Goal: Task Accomplishment & Management: Complete application form

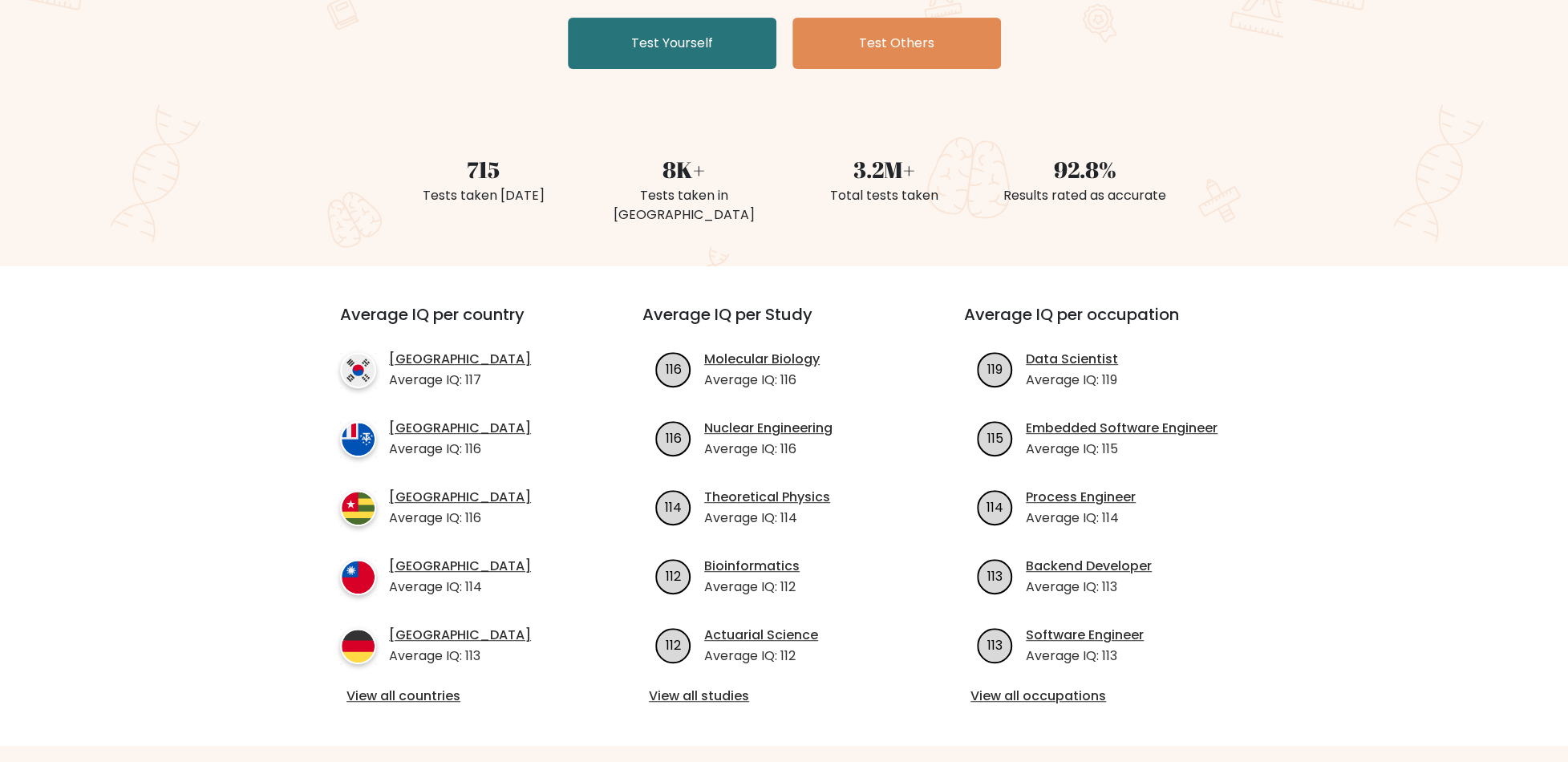
scroll to position [321, 0]
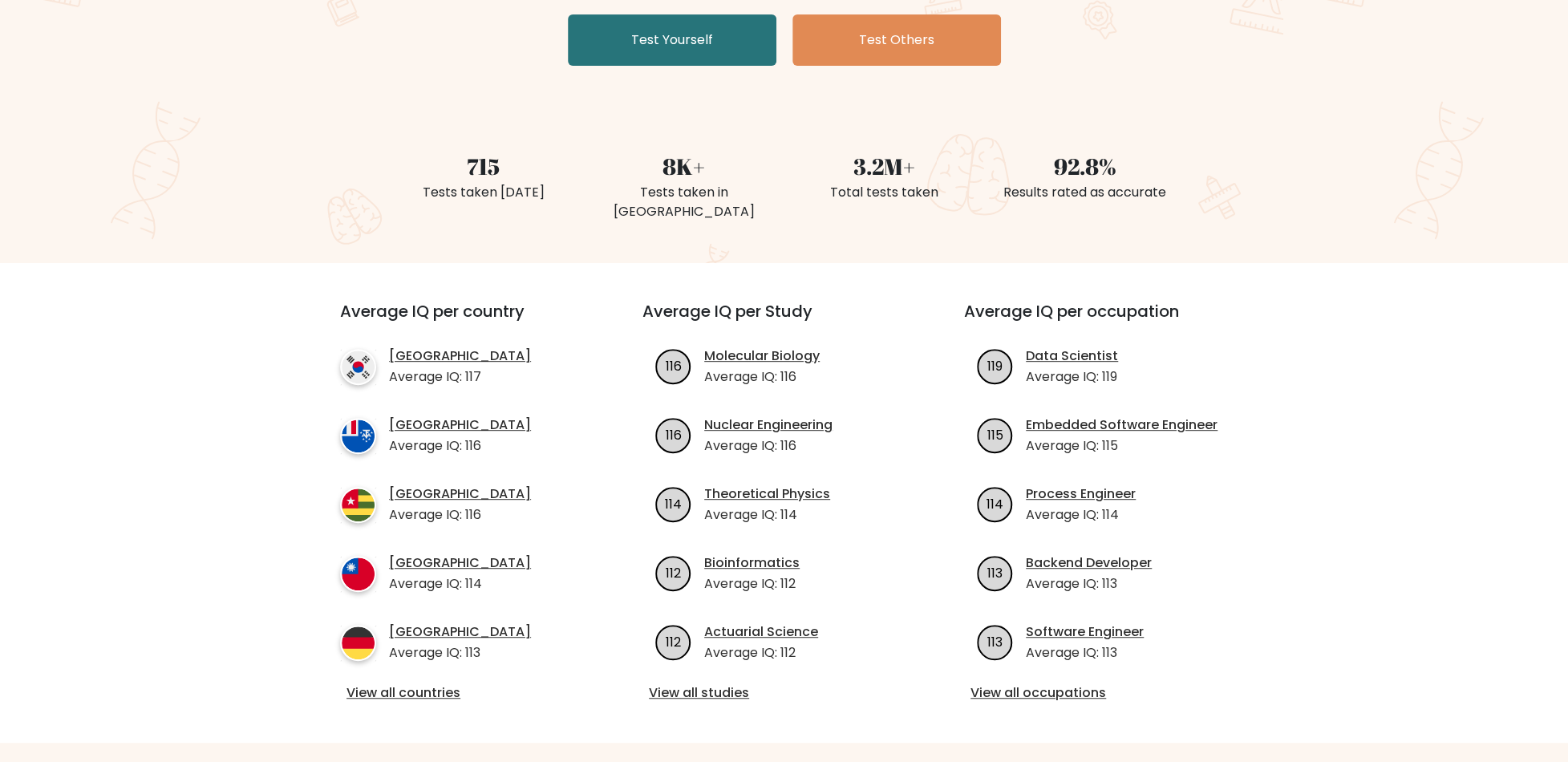
click at [405, 660] on div "Average IQ per country South Korea Average IQ: 117 French Southern Territories …" at bounding box center [463, 503] width 321 height 403
click at [398, 662] on div "Average IQ per country South Korea Average IQ: 117 French Southern Territories …" at bounding box center [463, 503] width 321 height 403
click at [397, 683] on link "View all countries" at bounding box center [463, 693] width 232 height 20
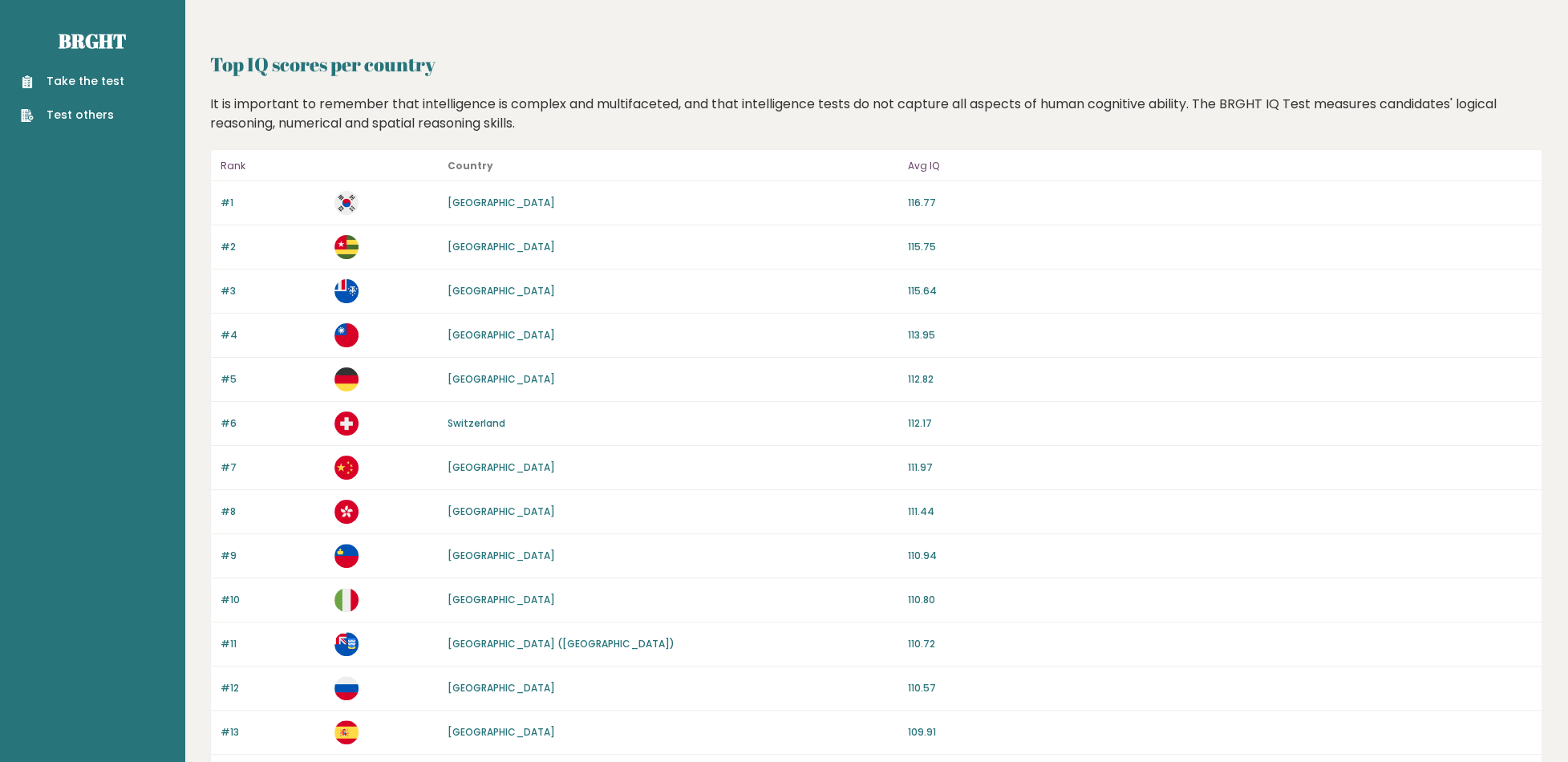
drag, startPoint x: 463, startPoint y: 283, endPoint x: 603, endPoint y: 286, distance: 140.0
click at [603, 286] on div "#3 French Southern Territories 115.64" at bounding box center [876, 291] width 1330 height 44
click at [542, 285] on link "[GEOGRAPHIC_DATA]" at bounding box center [501, 290] width 107 height 13
click at [585, 279] on div "#3 French Southern Territories 115.64" at bounding box center [876, 291] width 1330 height 44
drag, startPoint x: 596, startPoint y: 285, endPoint x: 435, endPoint y: 296, distance: 161.4
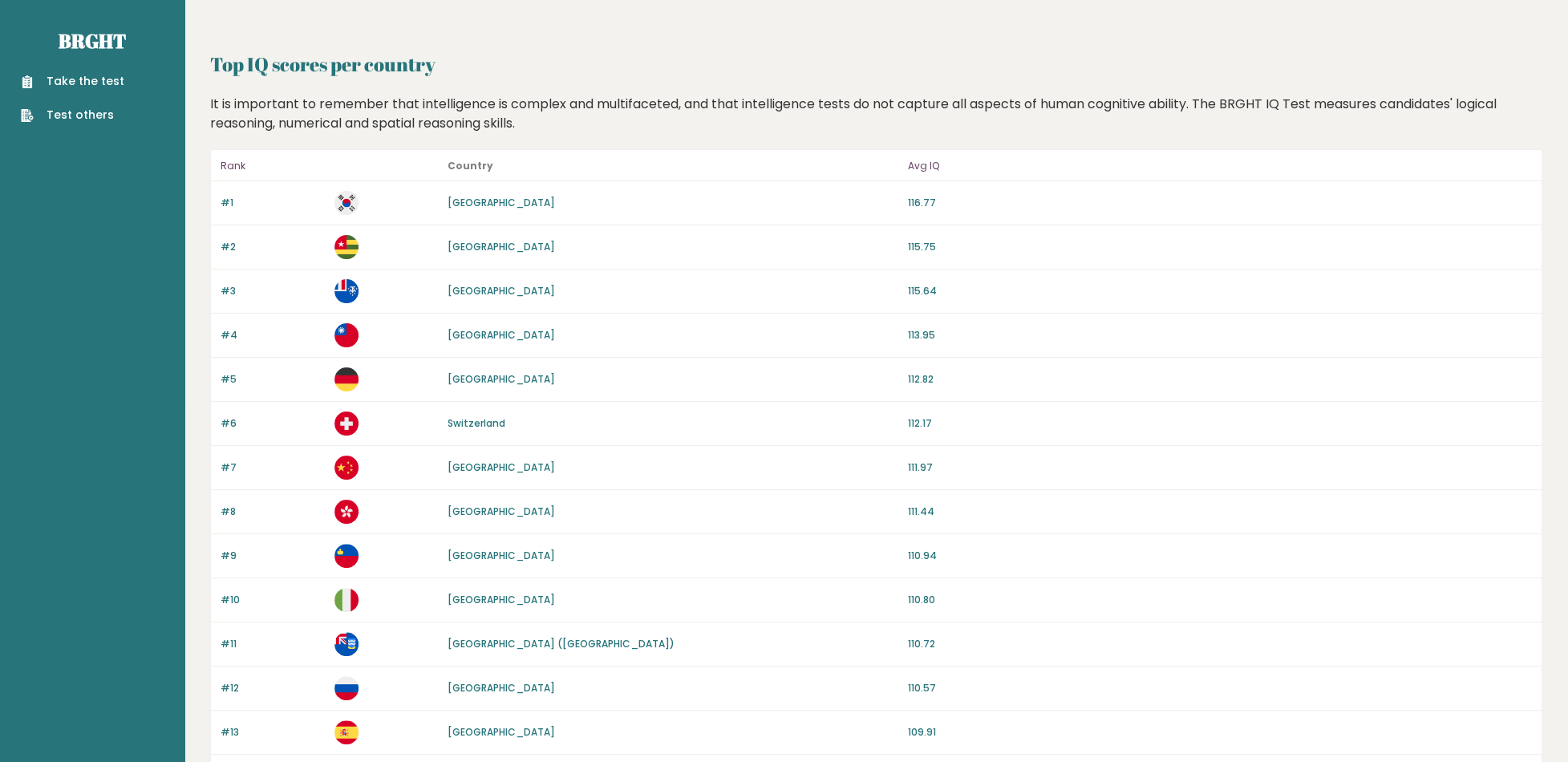
click at [444, 295] on div "#3 French Southern Territories 115.64" at bounding box center [876, 291] width 1330 height 44
click at [429, 297] on p at bounding box center [386, 290] width 104 height 24
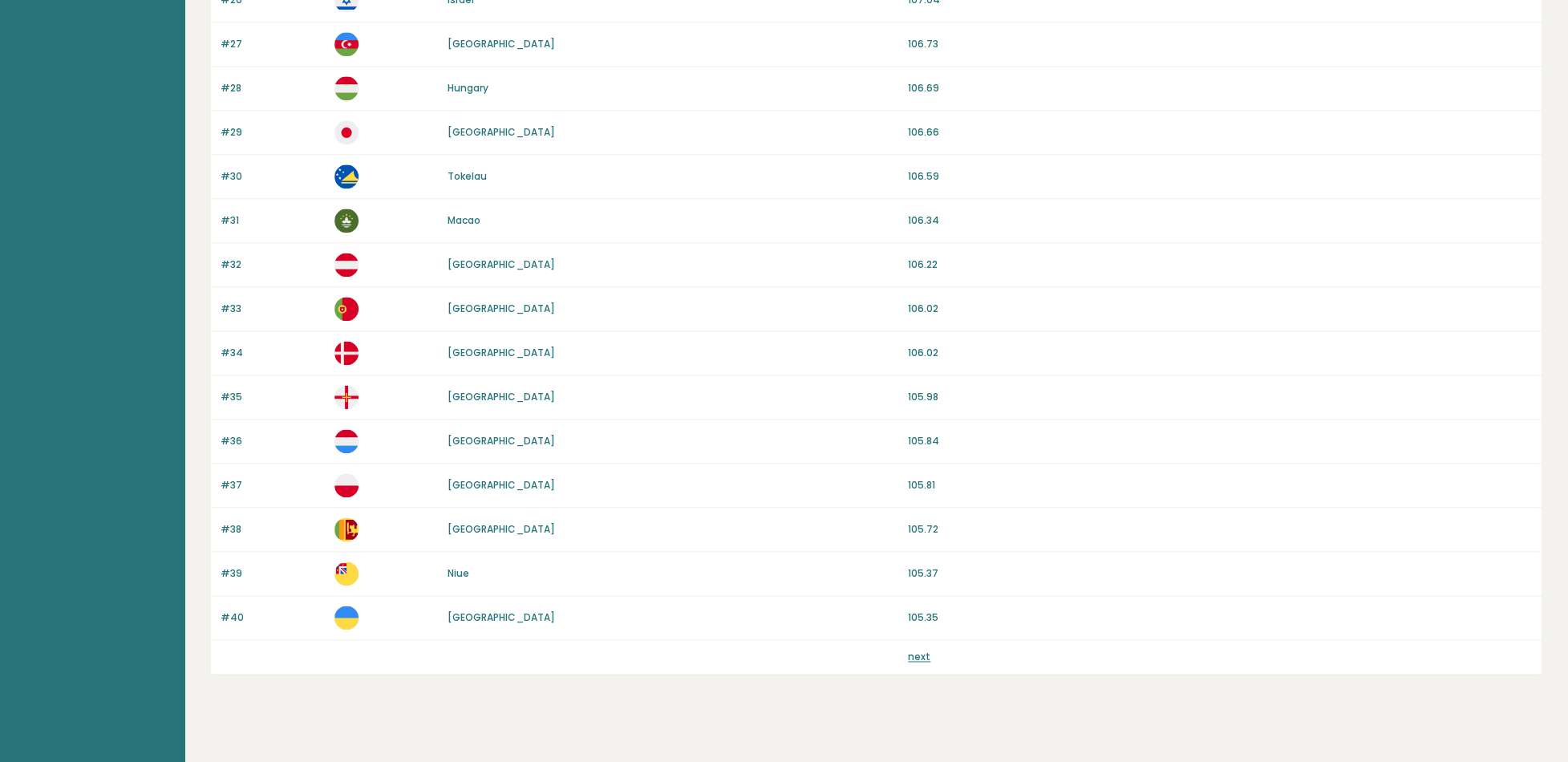
scroll to position [1312, 0]
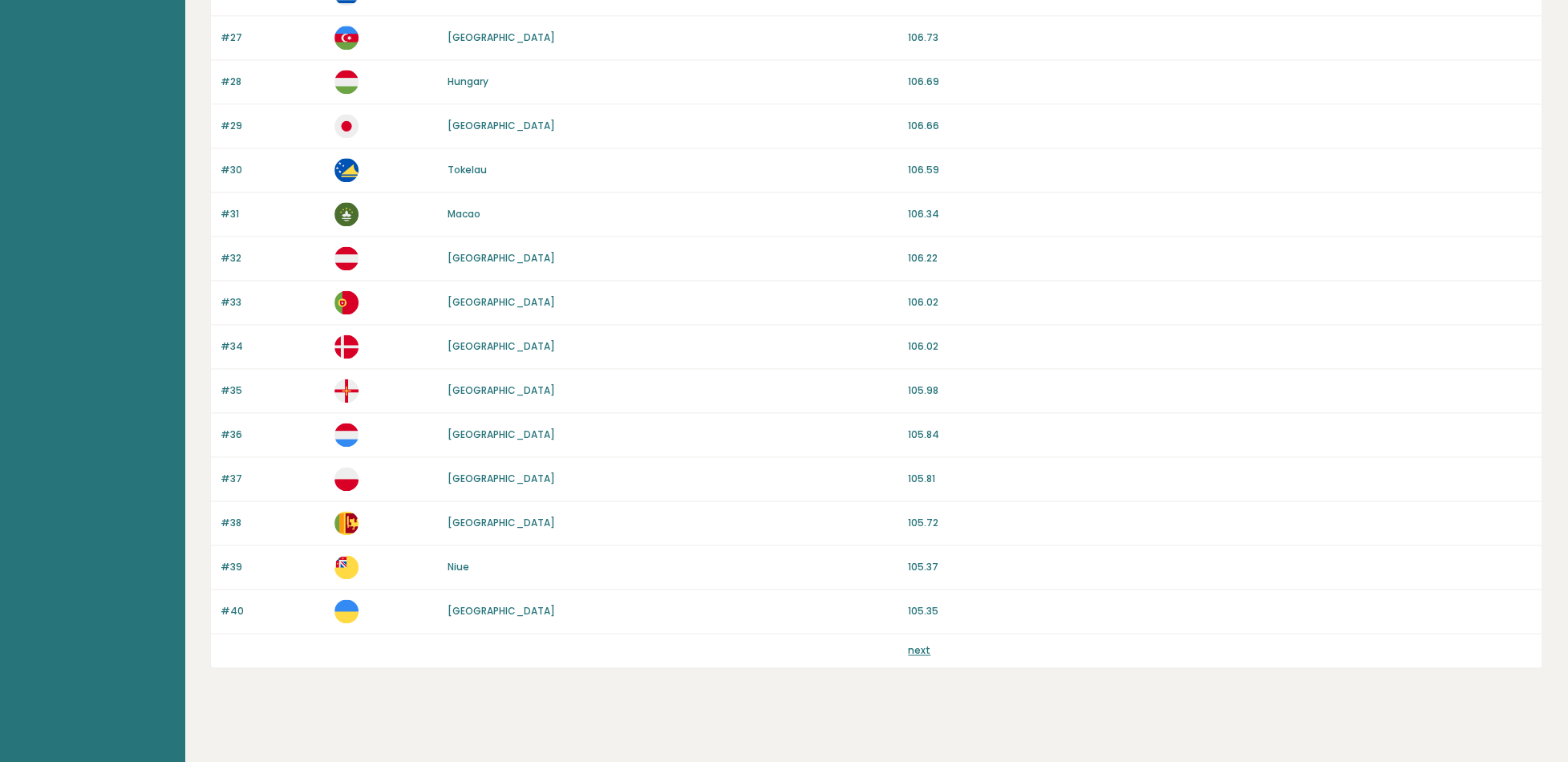
click at [921, 643] on link "next" at bounding box center [918, 649] width 22 height 13
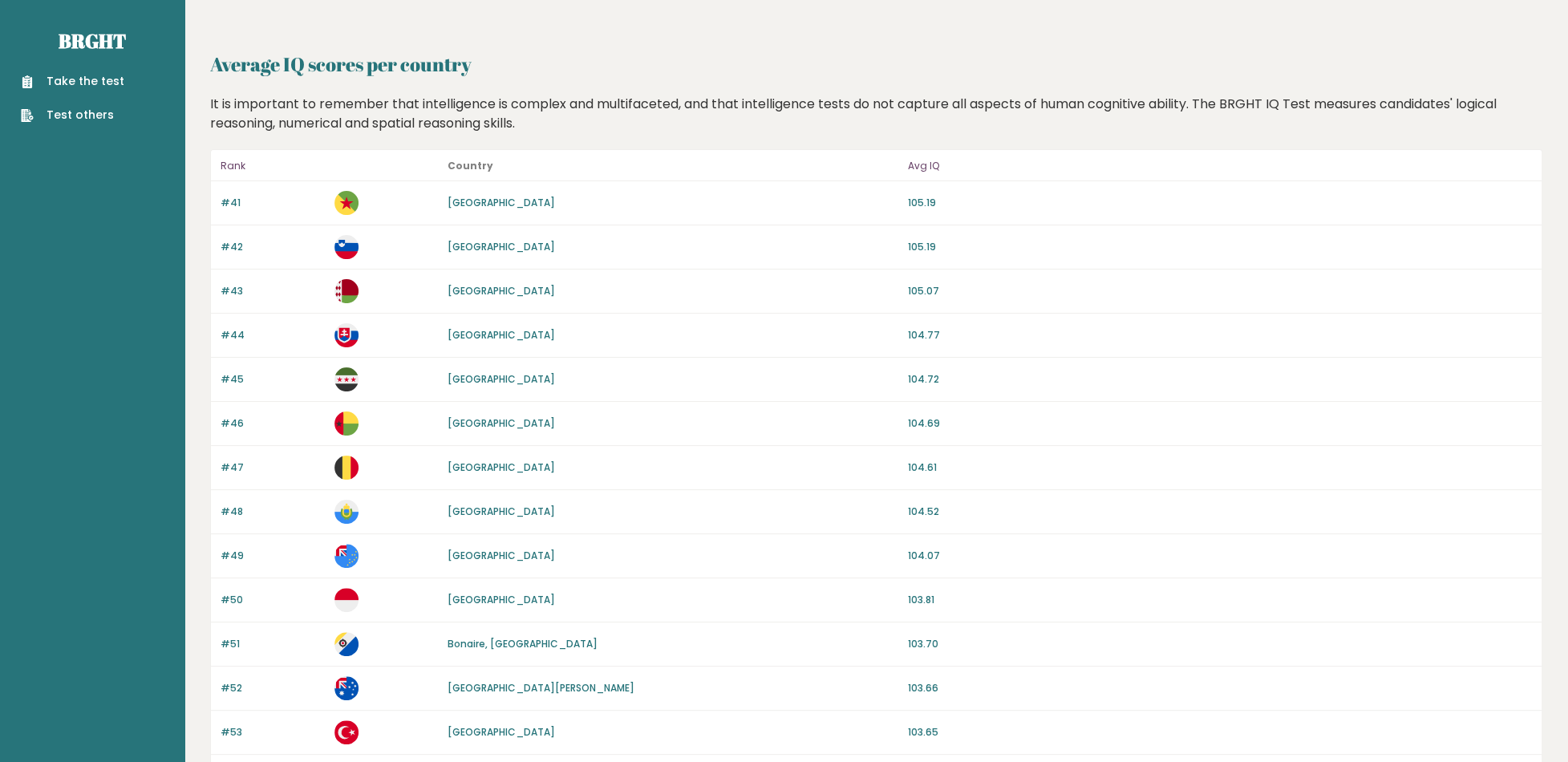
drag, startPoint x: 0, startPoint y: 0, endPoint x: 778, endPoint y: 505, distance: 927.5
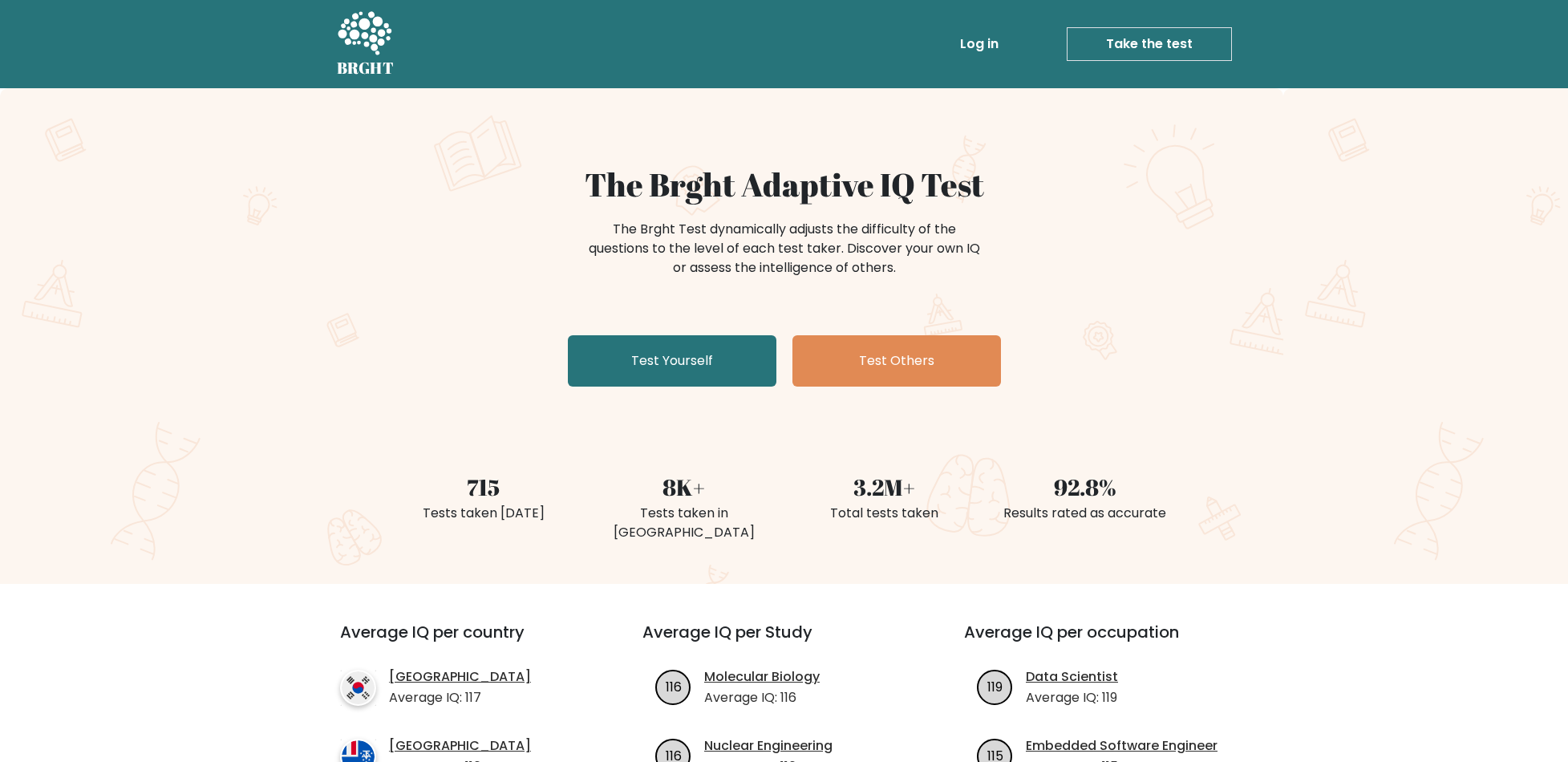
scroll to position [321, 0]
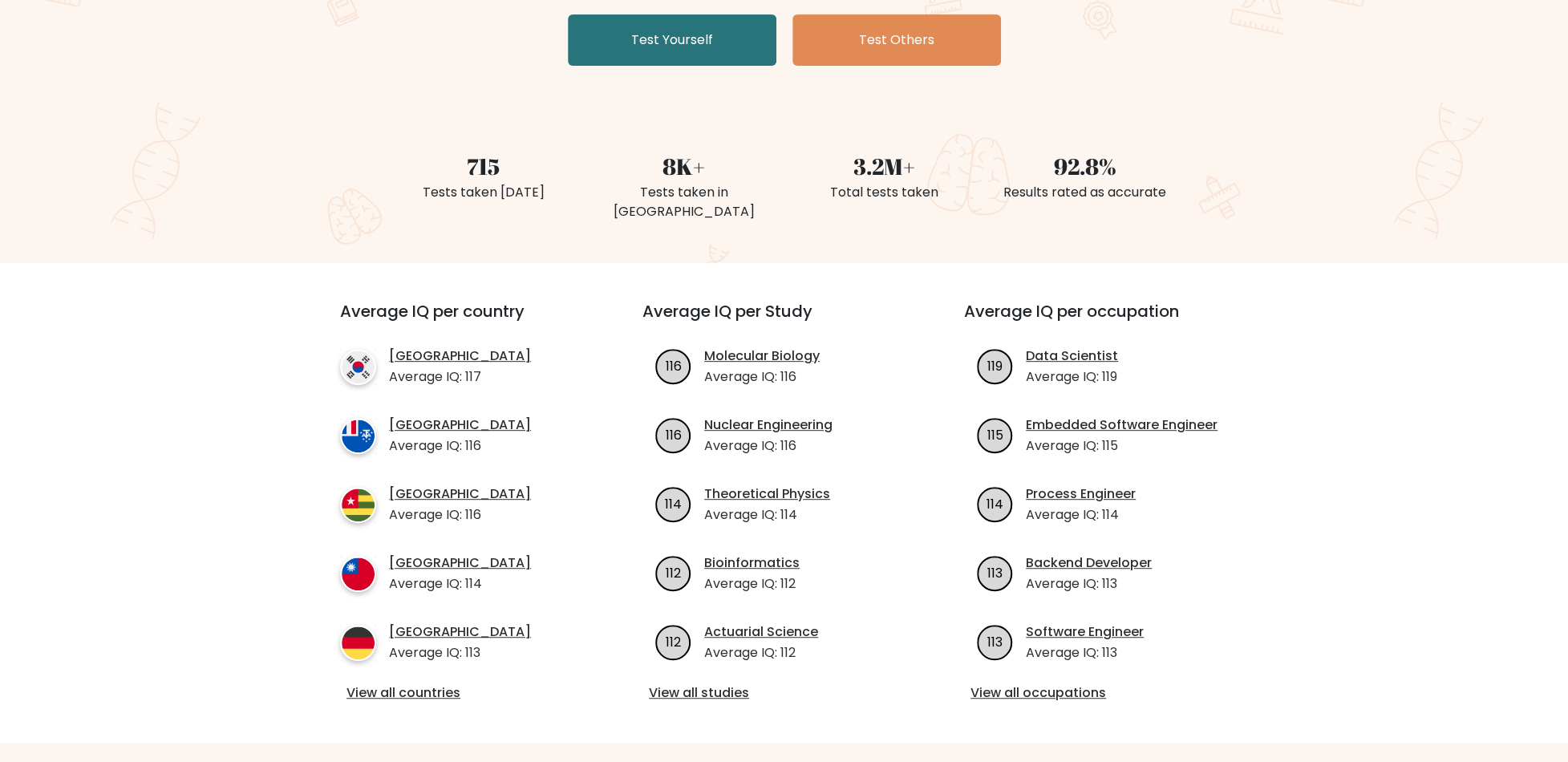
click at [1305, 293] on div "Average IQ per country South Korea Average IQ: 117 French Southern Territories …" at bounding box center [784, 503] width 1058 height 480
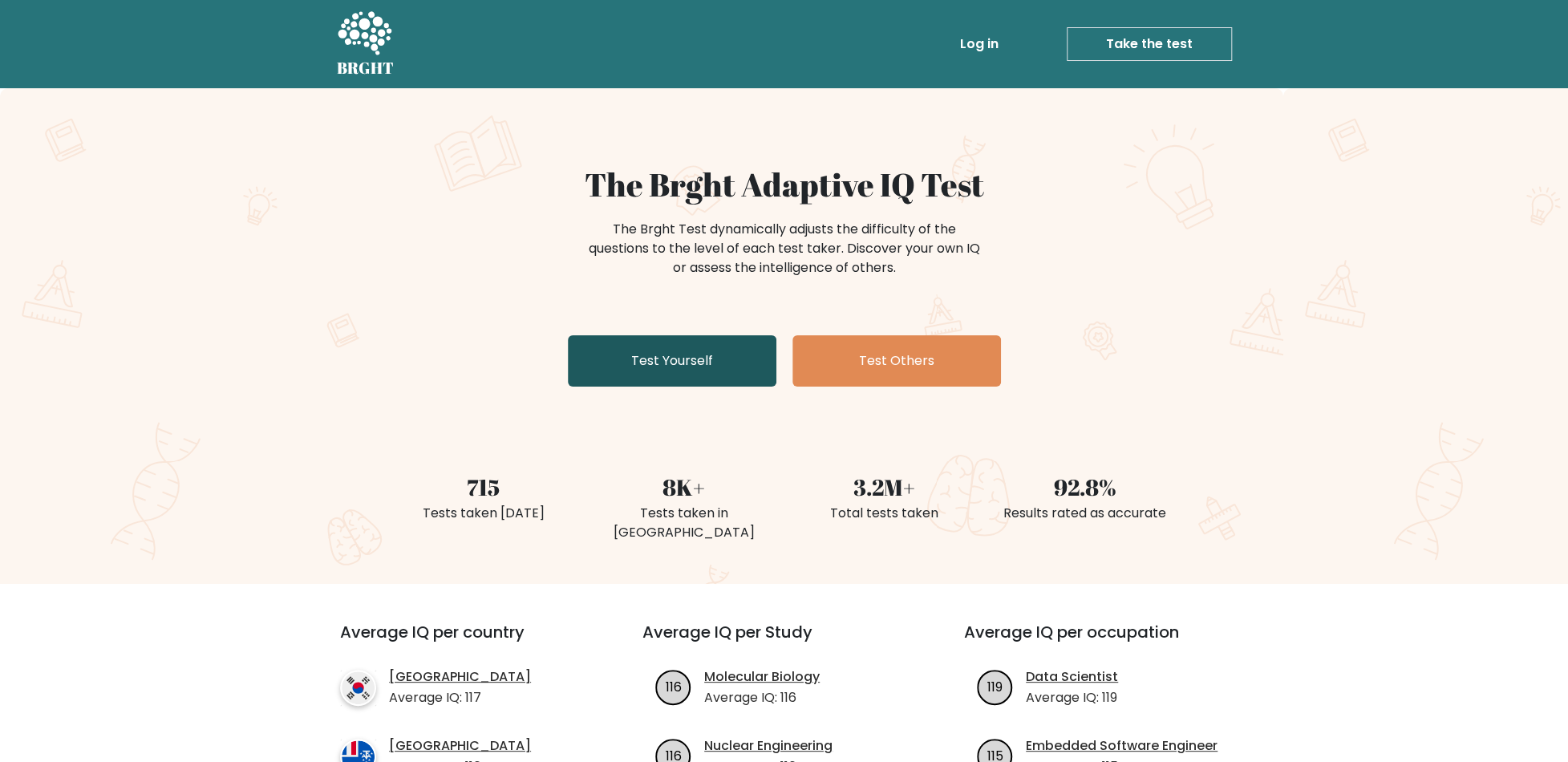
click at [663, 349] on link "Test Yourself" at bounding box center [671, 360] width 208 height 51
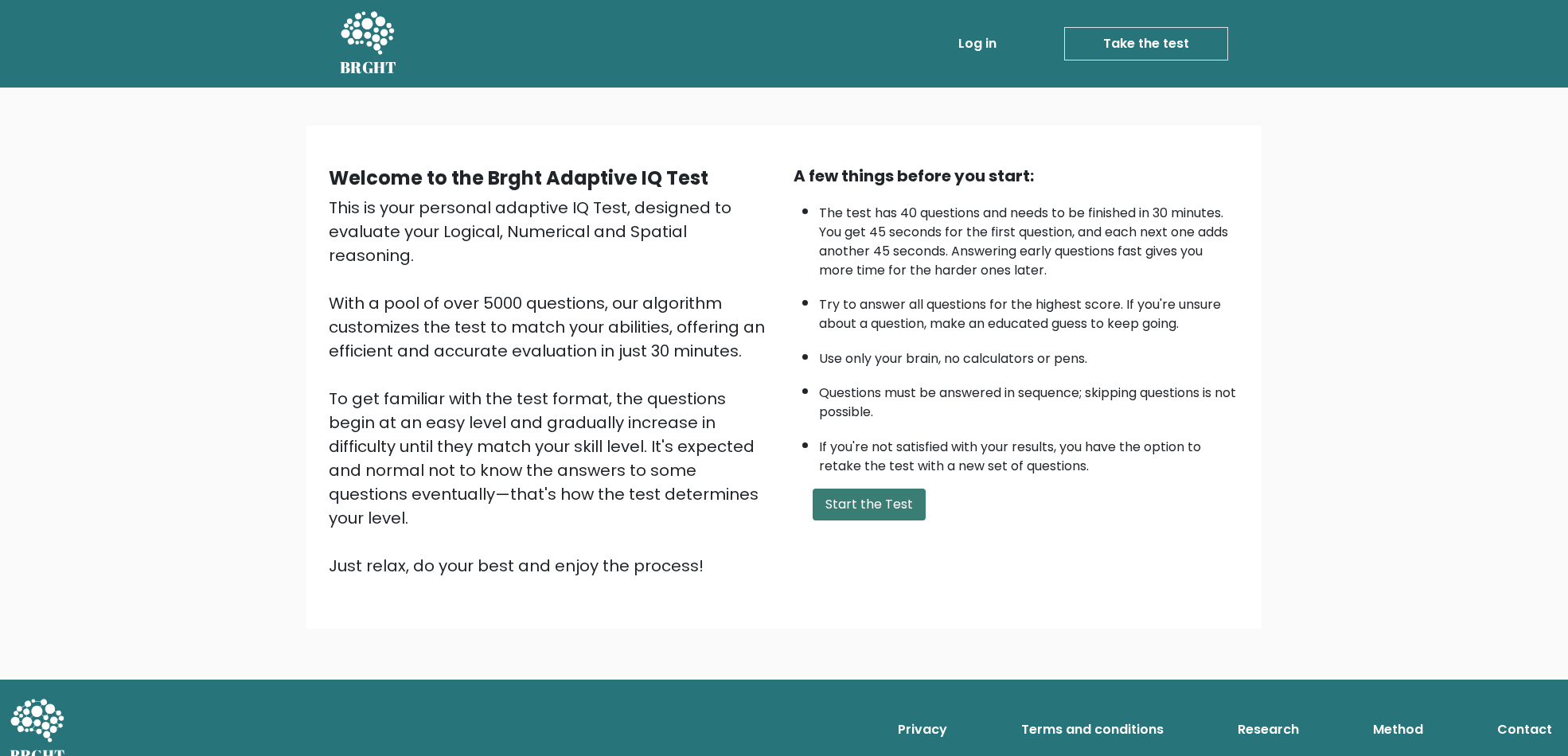
click at [876, 498] on button "Start the Test" at bounding box center [870, 504] width 113 height 32
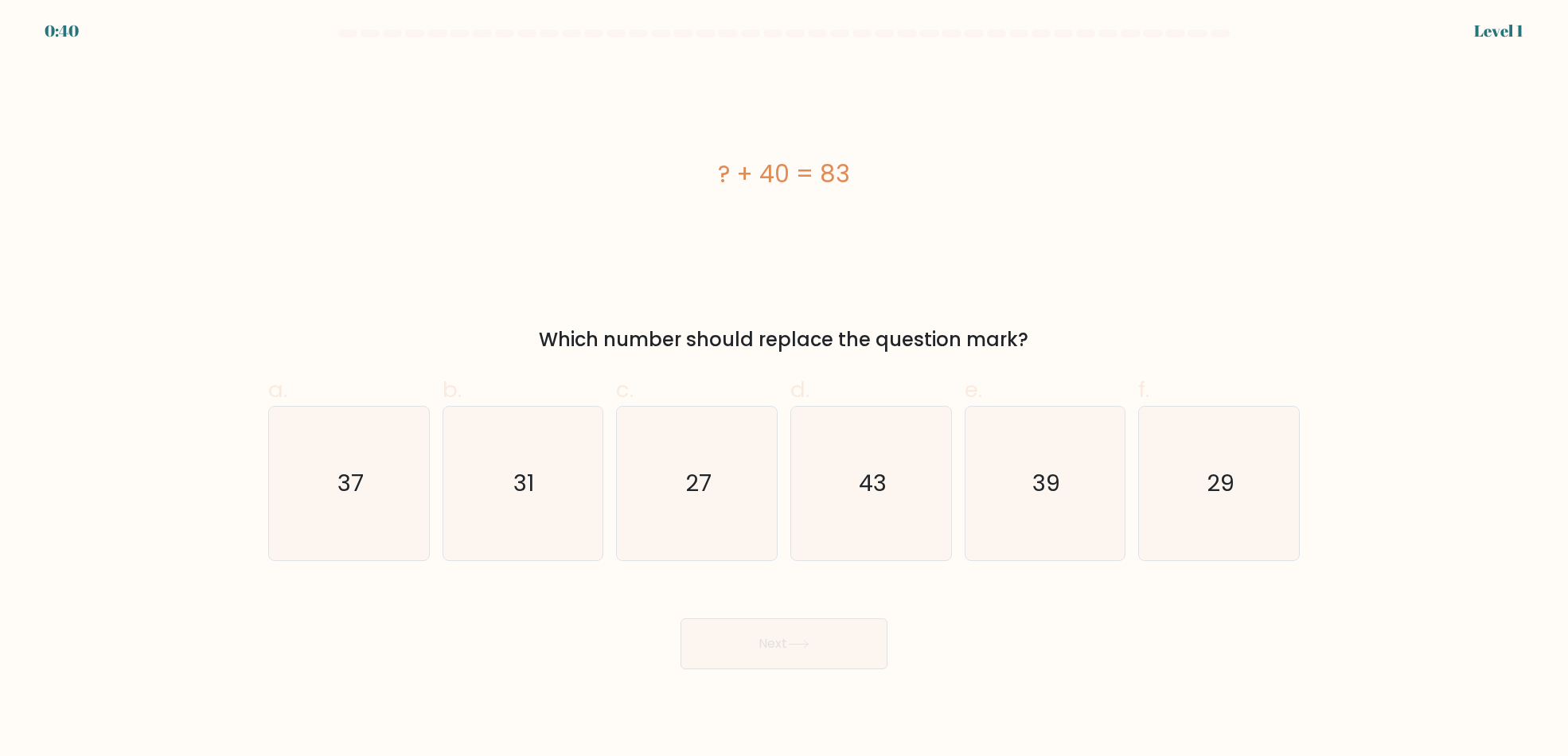
click at [1084, 693] on body "0:40 Level 1 a." at bounding box center [784, 378] width 1568 height 756
click at [896, 495] on icon "43" at bounding box center [870, 483] width 153 height 153
click at [784, 388] on input "d. 43" at bounding box center [784, 384] width 1 height 11
radio input "true"
click at [818, 651] on button "Next" at bounding box center [784, 643] width 207 height 51
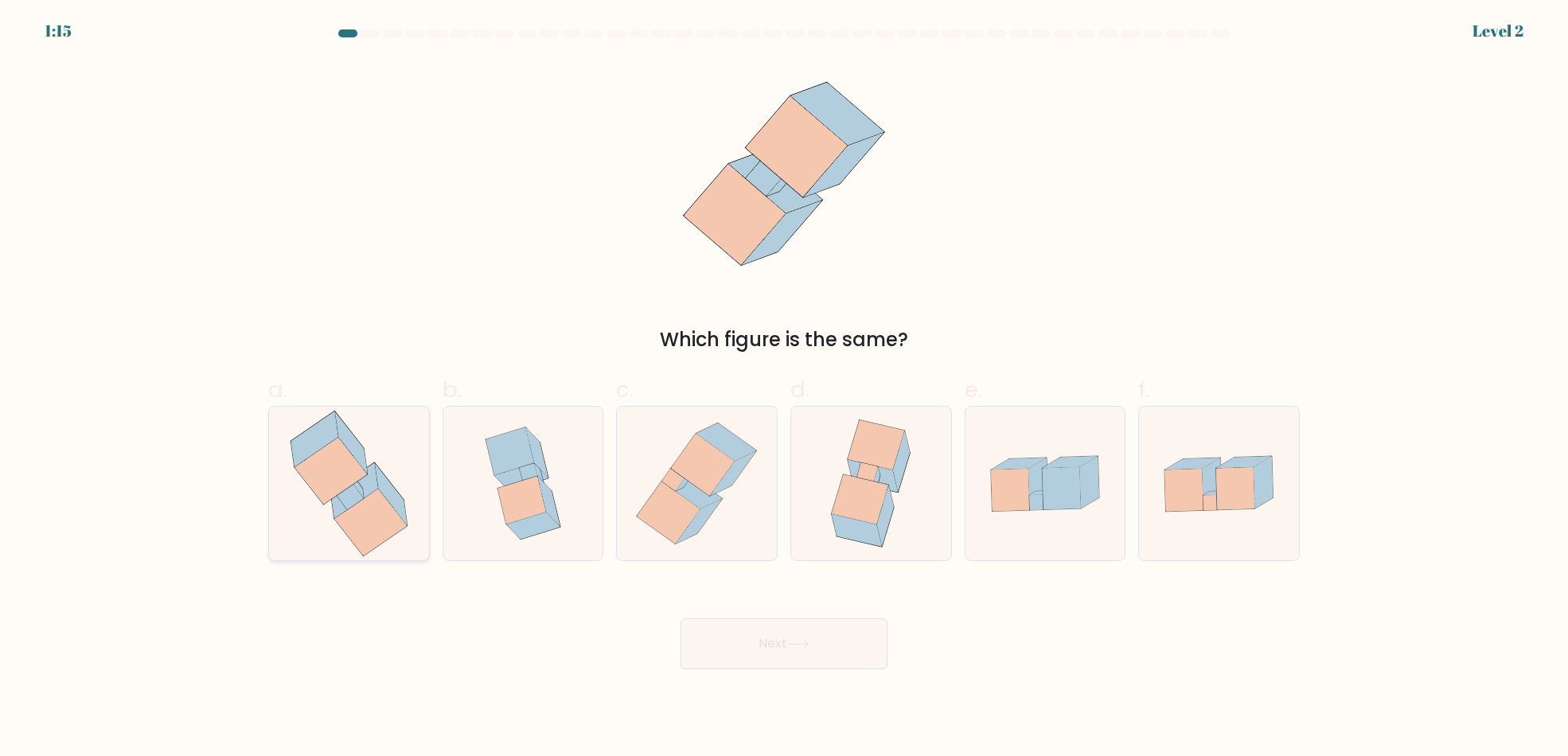
click at [304, 486] on icon at bounding box center [349, 483] width 145 height 153
click at [784, 388] on input "a." at bounding box center [784, 384] width 1 height 11
radio input "true"
click at [745, 659] on button "Next" at bounding box center [784, 643] width 207 height 51
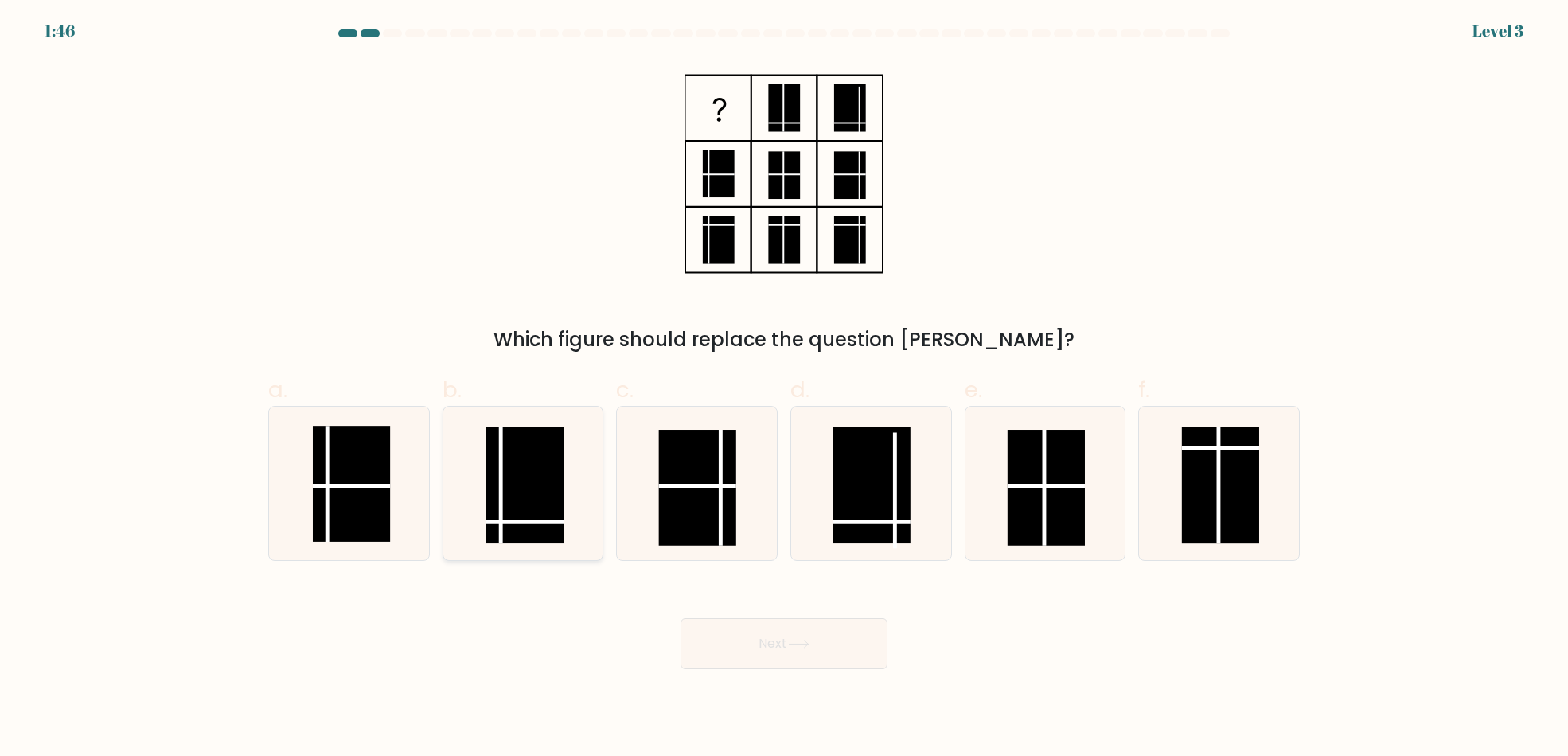
click at [542, 516] on rect at bounding box center [525, 485] width 77 height 116
click at [784, 388] on input "b." at bounding box center [784, 384] width 1 height 11
radio input "true"
click at [790, 641] on button "Next" at bounding box center [784, 643] width 207 height 51
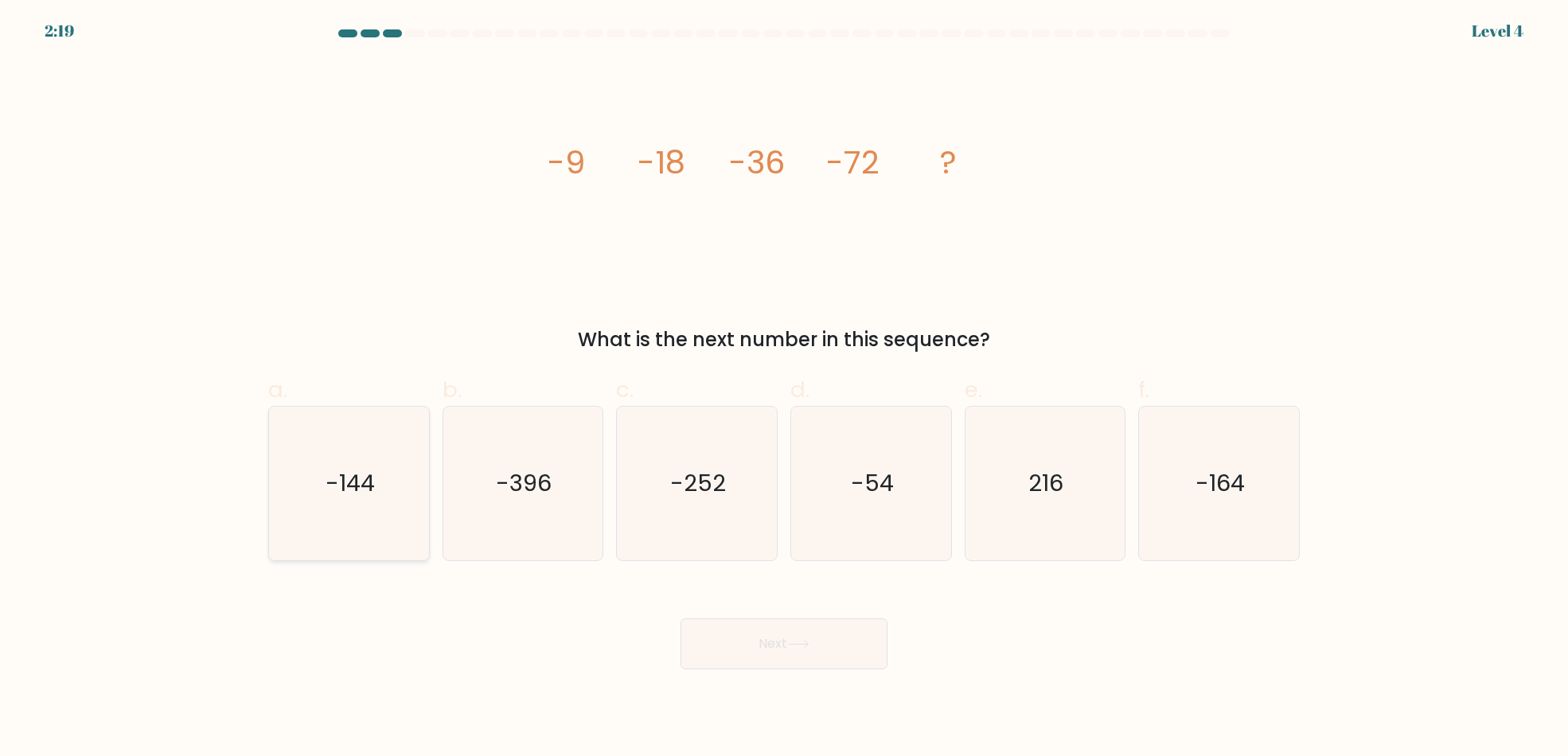
click at [336, 490] on text "-144" at bounding box center [350, 484] width 50 height 32
click at [784, 388] on input "a. -144" at bounding box center [784, 384] width 1 height 11
radio input "true"
click at [792, 644] on icon at bounding box center [799, 644] width 21 height 9
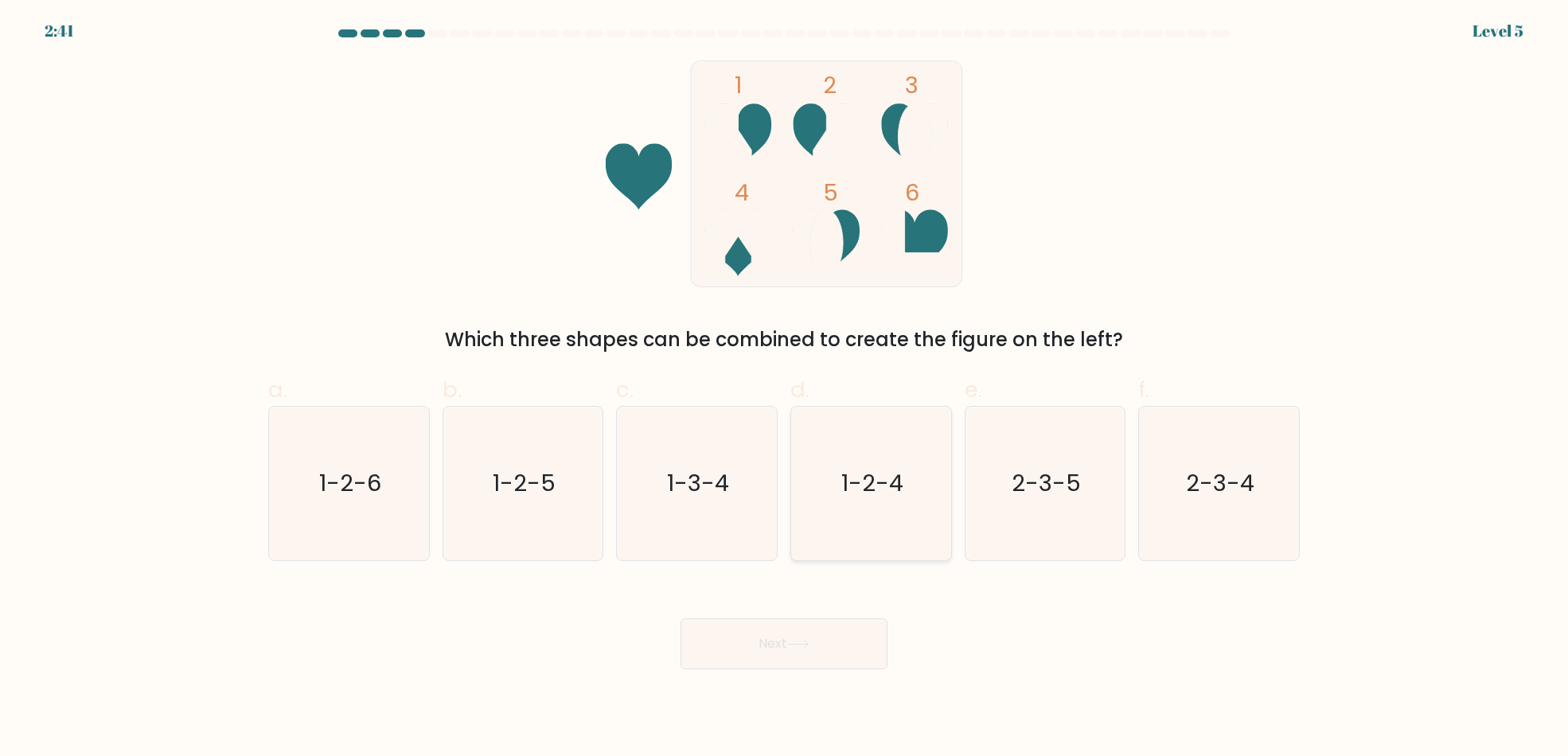
click at [911, 526] on icon "1-2-4" at bounding box center [870, 483] width 153 height 153
click at [784, 388] on input "d. 1-2-4" at bounding box center [784, 384] width 1 height 11
radio input "true"
click at [823, 691] on body "2:40 Level 5" at bounding box center [784, 378] width 1568 height 756
click at [821, 651] on button "Next" at bounding box center [784, 643] width 207 height 51
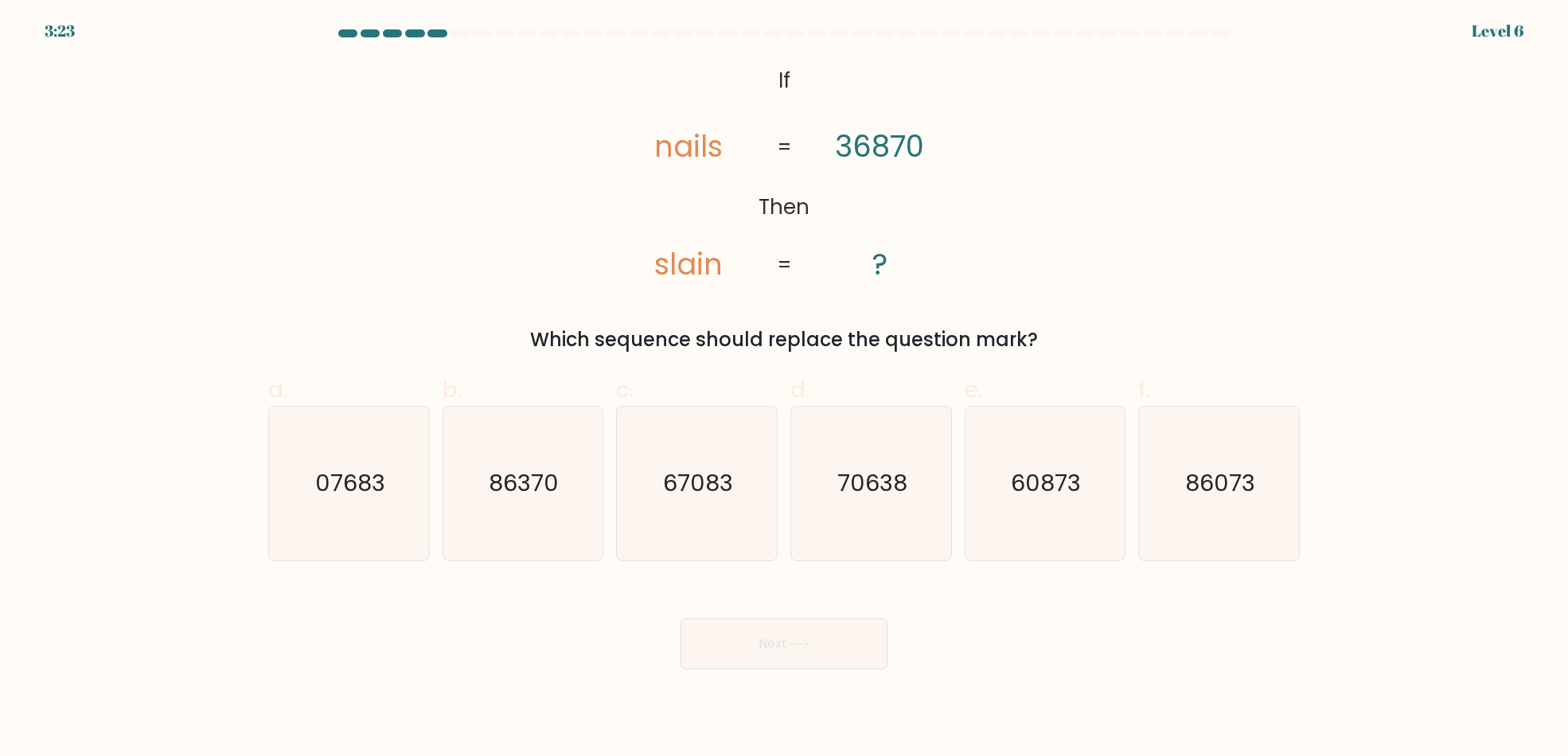
click at [1033, 612] on div "Next" at bounding box center [784, 625] width 1050 height 90
drag, startPoint x: 660, startPoint y: 265, endPoint x: 675, endPoint y: 264, distance: 15.0
click at [675, 264] on tspan "slain" at bounding box center [688, 264] width 68 height 42
click at [679, 264] on tspan "slain" at bounding box center [688, 264] width 68 height 42
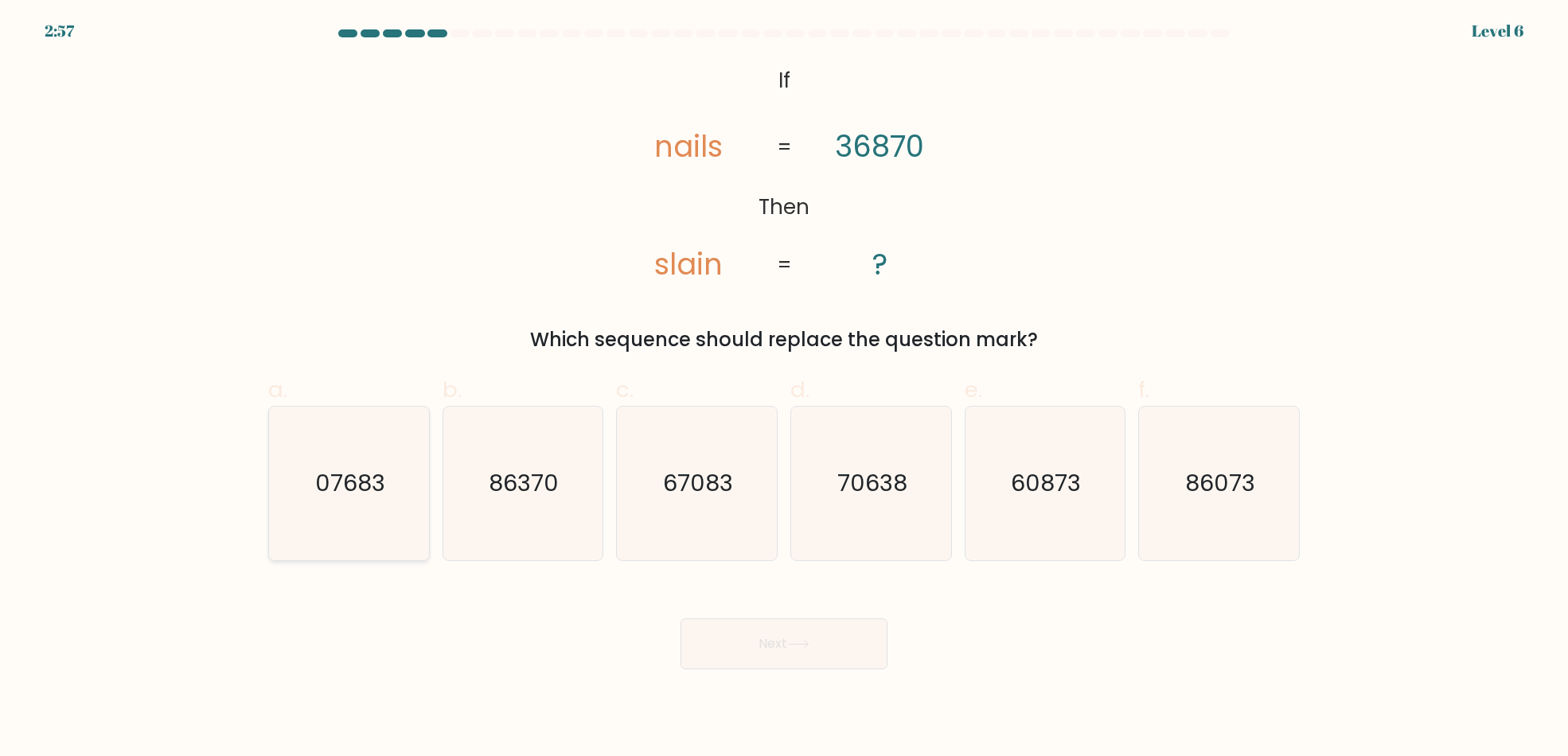
click at [375, 464] on icon "07683" at bounding box center [348, 483] width 153 height 153
click at [784, 388] on input "a. 07683" at bounding box center [784, 384] width 1 height 11
radio input "true"
click at [818, 664] on button "Next" at bounding box center [784, 643] width 207 height 51
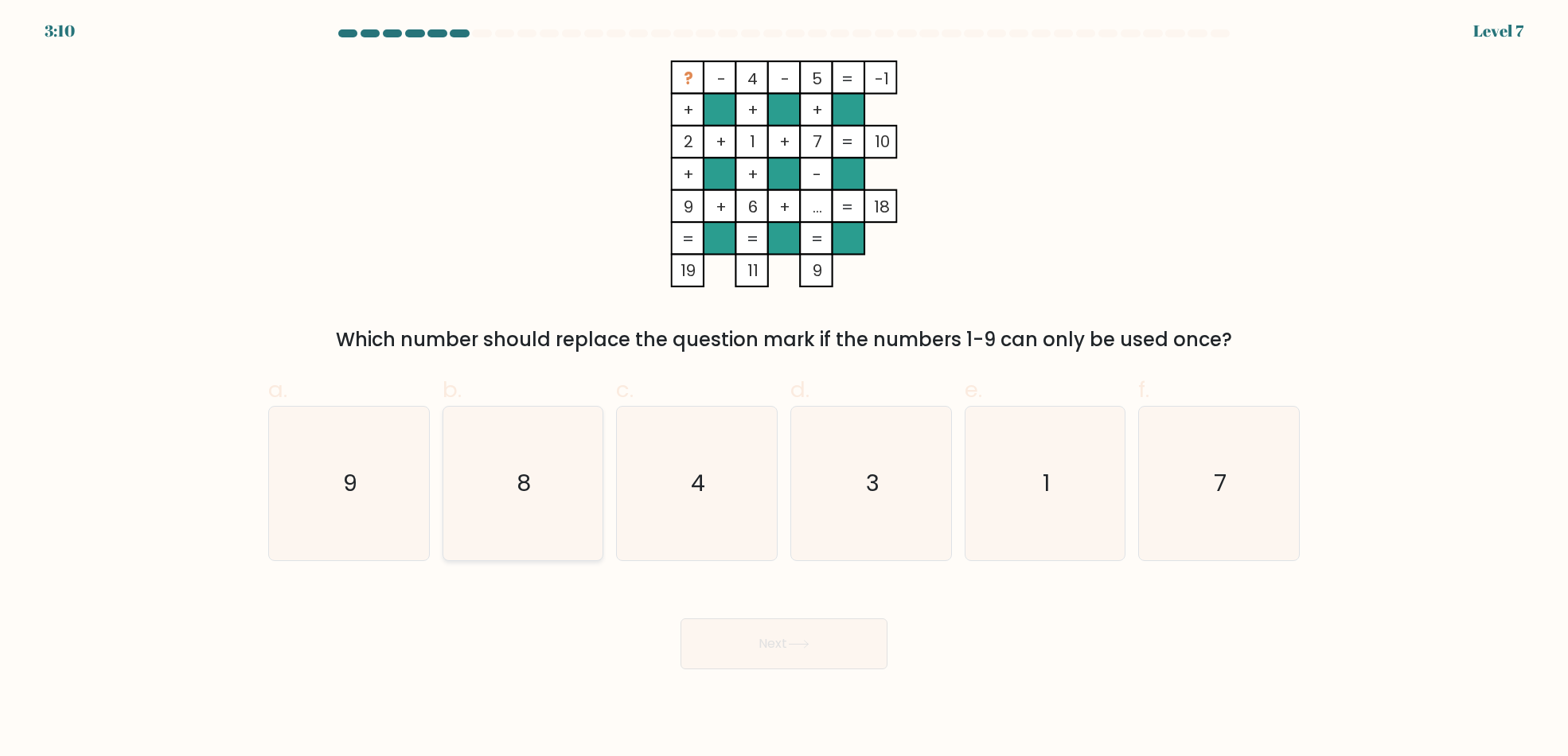
click at [519, 487] on text "8" at bounding box center [525, 484] width 14 height 32
click at [784, 388] on input "b. 8" at bounding box center [784, 384] width 1 height 11
radio input "true"
click at [828, 620] on button "Next" at bounding box center [784, 643] width 207 height 51
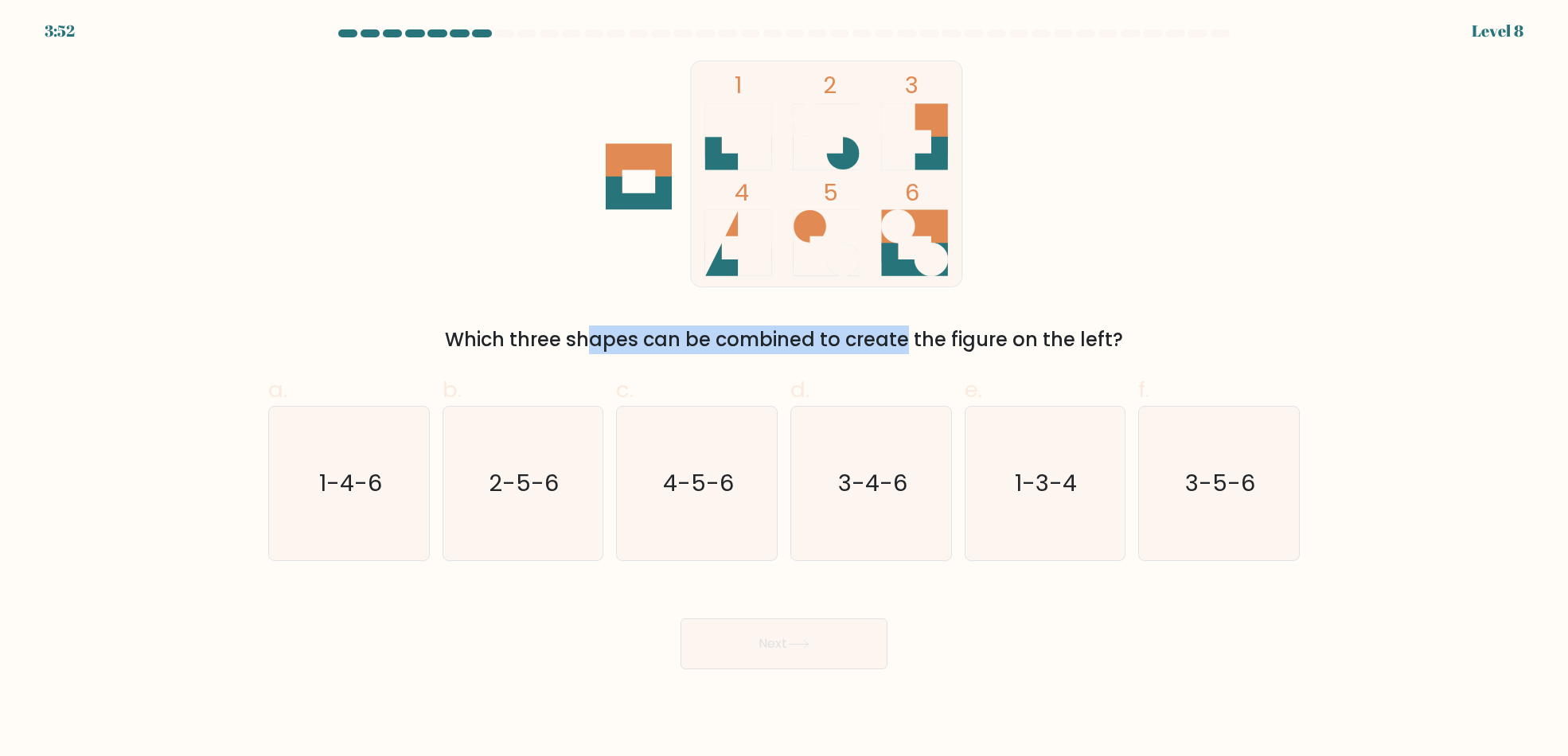
drag, startPoint x: 441, startPoint y: 336, endPoint x: 772, endPoint y: 351, distance: 331.3
click at [772, 351] on div "Which three shapes can be combined to create the figure on the left?" at bounding box center [784, 339] width 1012 height 28
click at [1066, 348] on div "Which three shapes can be combined to create the figure on the left?" at bounding box center [784, 339] width 1012 height 28
click at [506, 528] on icon "2-5-6" at bounding box center [522, 483] width 153 height 153
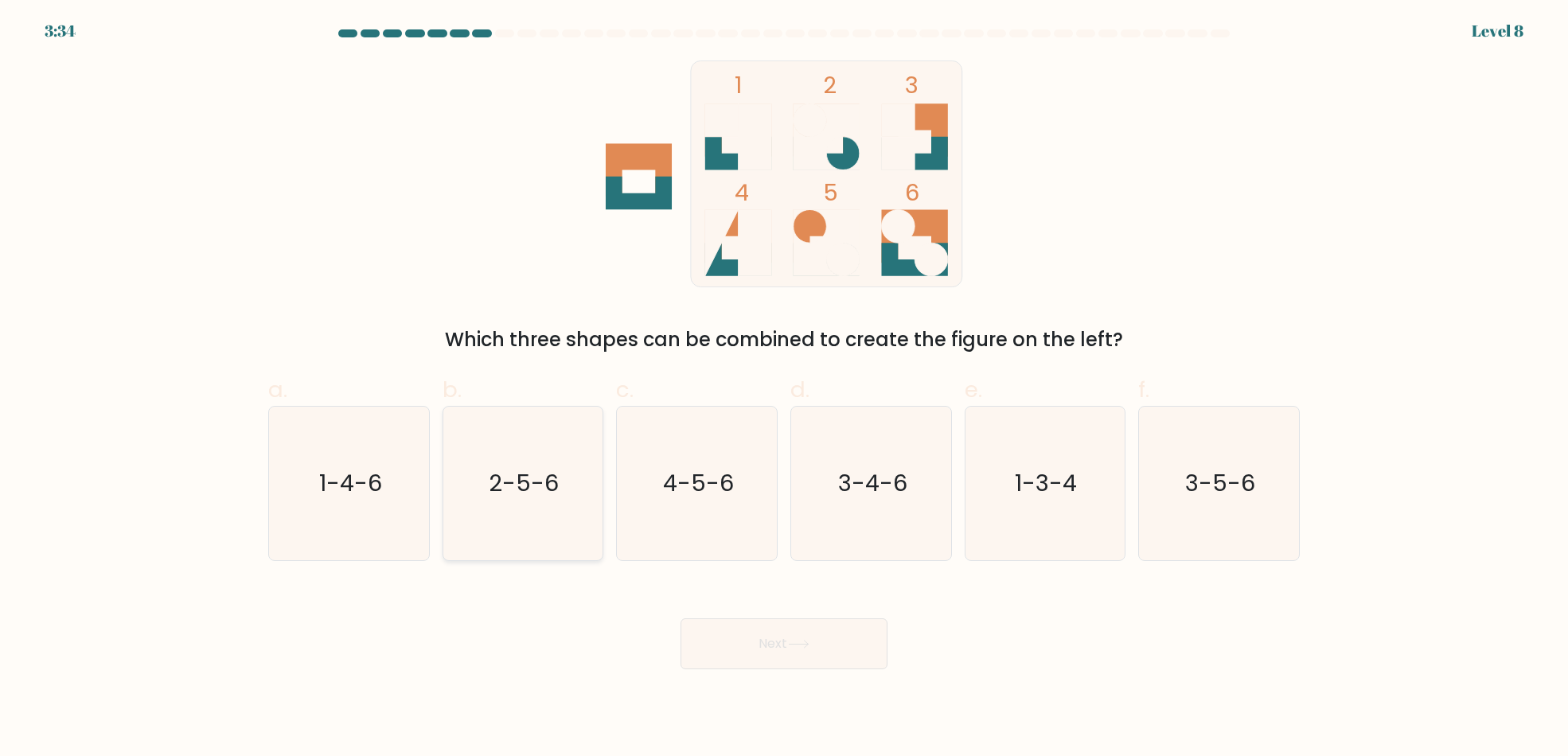
click at [784, 388] on input "b. 2-5-6" at bounding box center [784, 384] width 1 height 11
radio input "true"
click at [844, 638] on button "Next" at bounding box center [784, 643] width 207 height 51
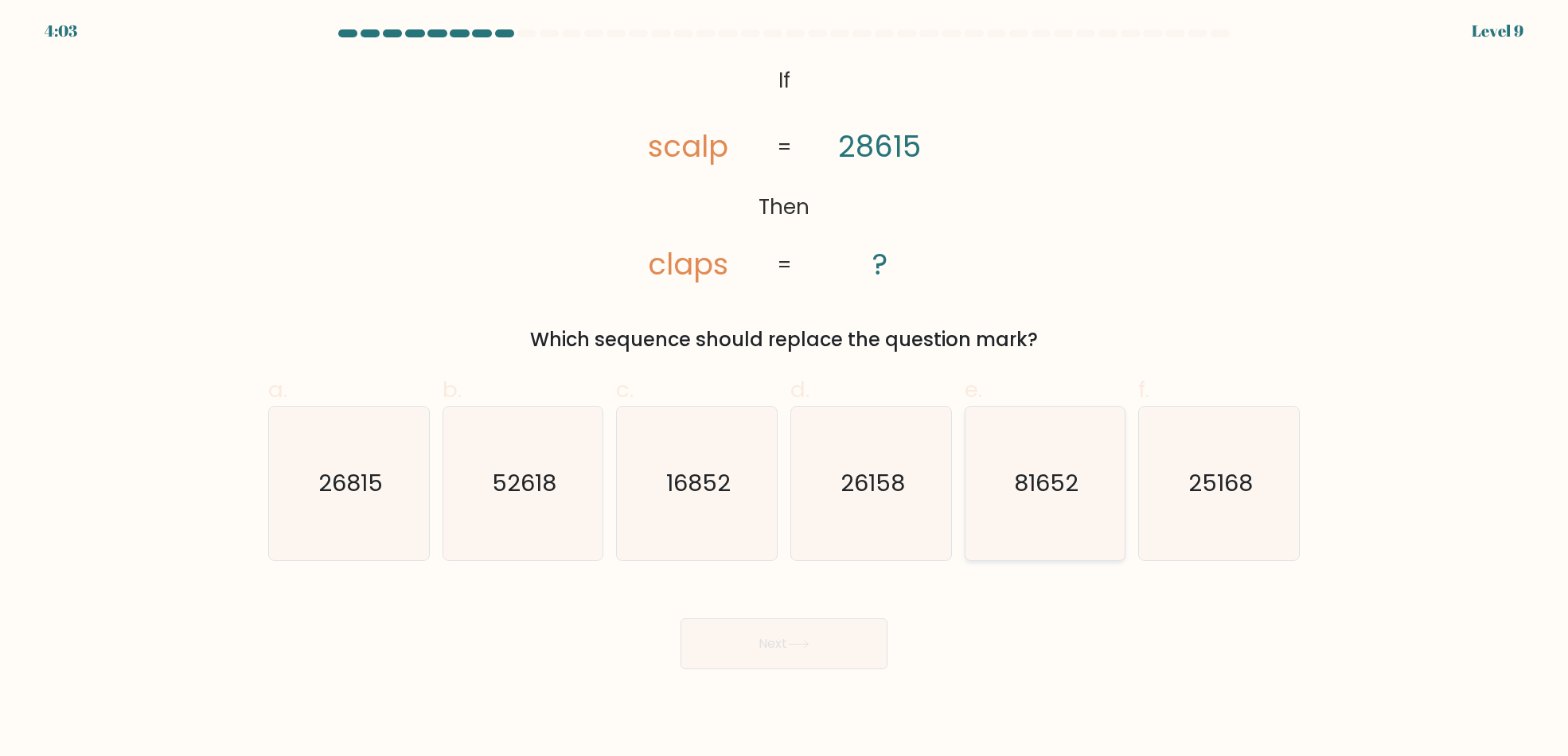
drag, startPoint x: 1064, startPoint y: 518, endPoint x: 854, endPoint y: 617, distance: 232.2
click at [1064, 518] on icon "81652" at bounding box center [1044, 483] width 153 height 153
click at [784, 388] on input "e. 81652" at bounding box center [784, 384] width 1 height 11
radio input "true"
click at [812, 651] on button "Next" at bounding box center [784, 643] width 207 height 51
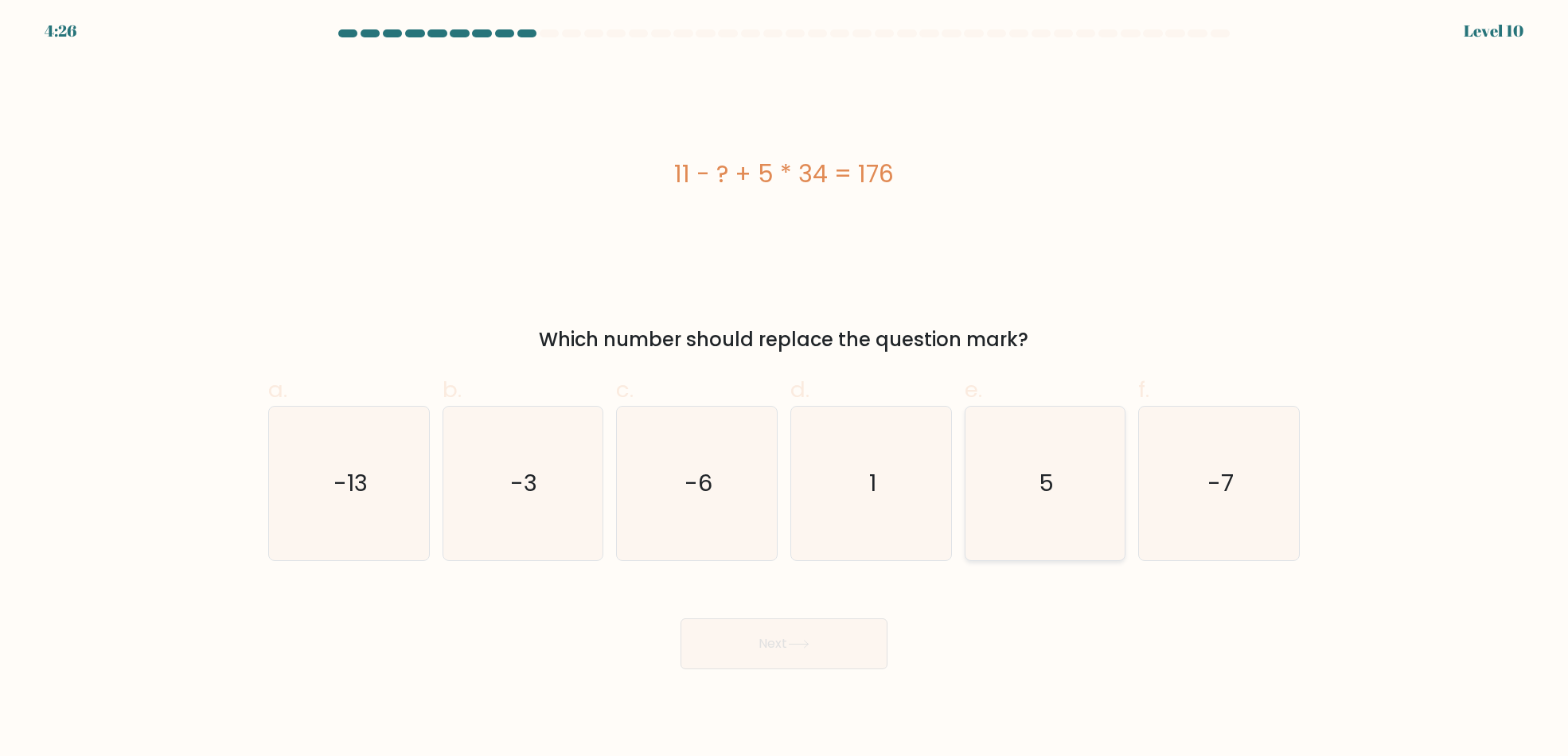
click at [1080, 528] on icon "5" at bounding box center [1044, 483] width 153 height 153
click at [784, 388] on input "e. 5" at bounding box center [784, 384] width 1 height 11
radio input "true"
click at [807, 649] on button "Next" at bounding box center [784, 643] width 207 height 51
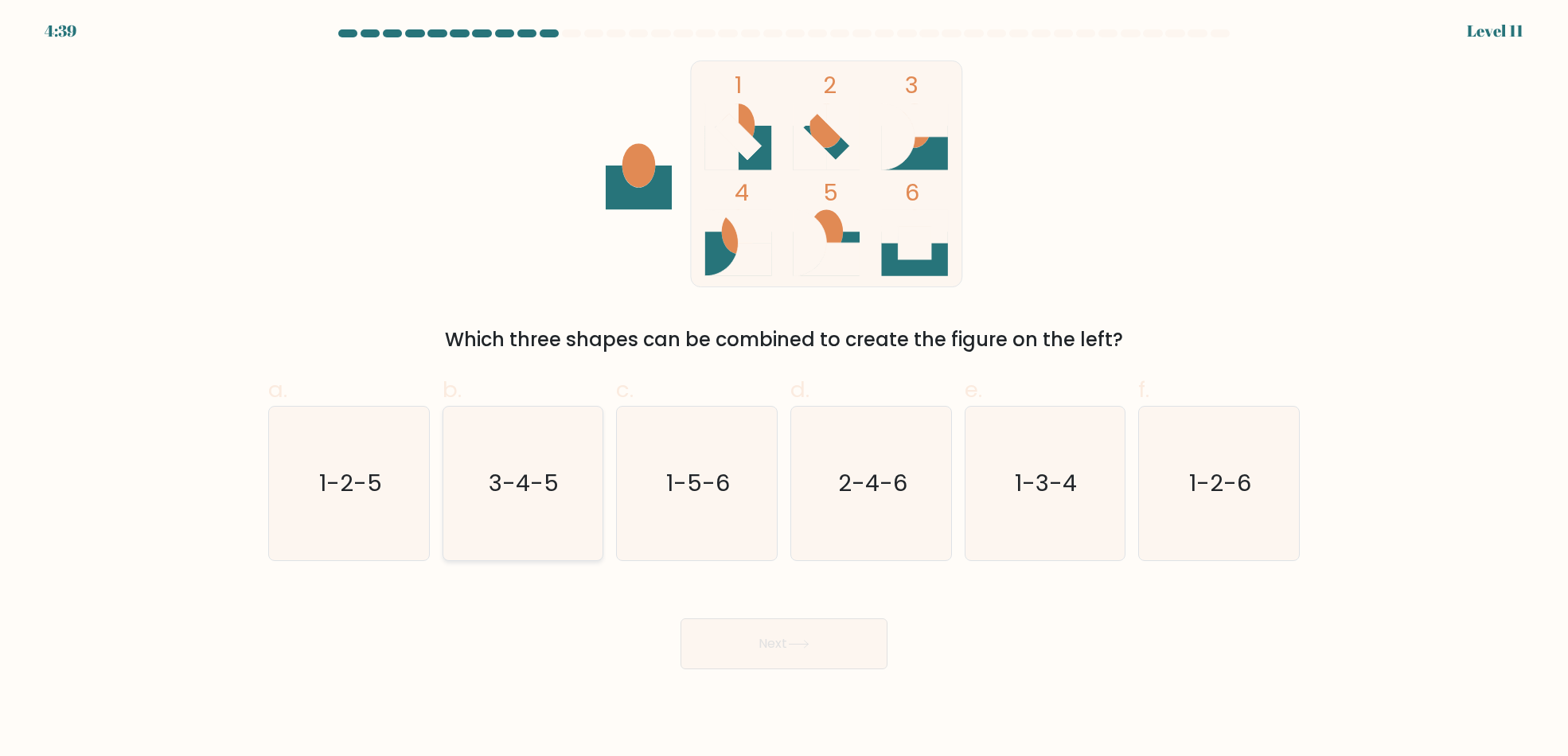
click at [550, 478] on text "3-4-5" at bounding box center [524, 484] width 70 height 32
click at [784, 388] on input "b. 3-4-5" at bounding box center [784, 384] width 1 height 11
radio input "true"
click at [740, 657] on button "Next" at bounding box center [784, 643] width 207 height 51
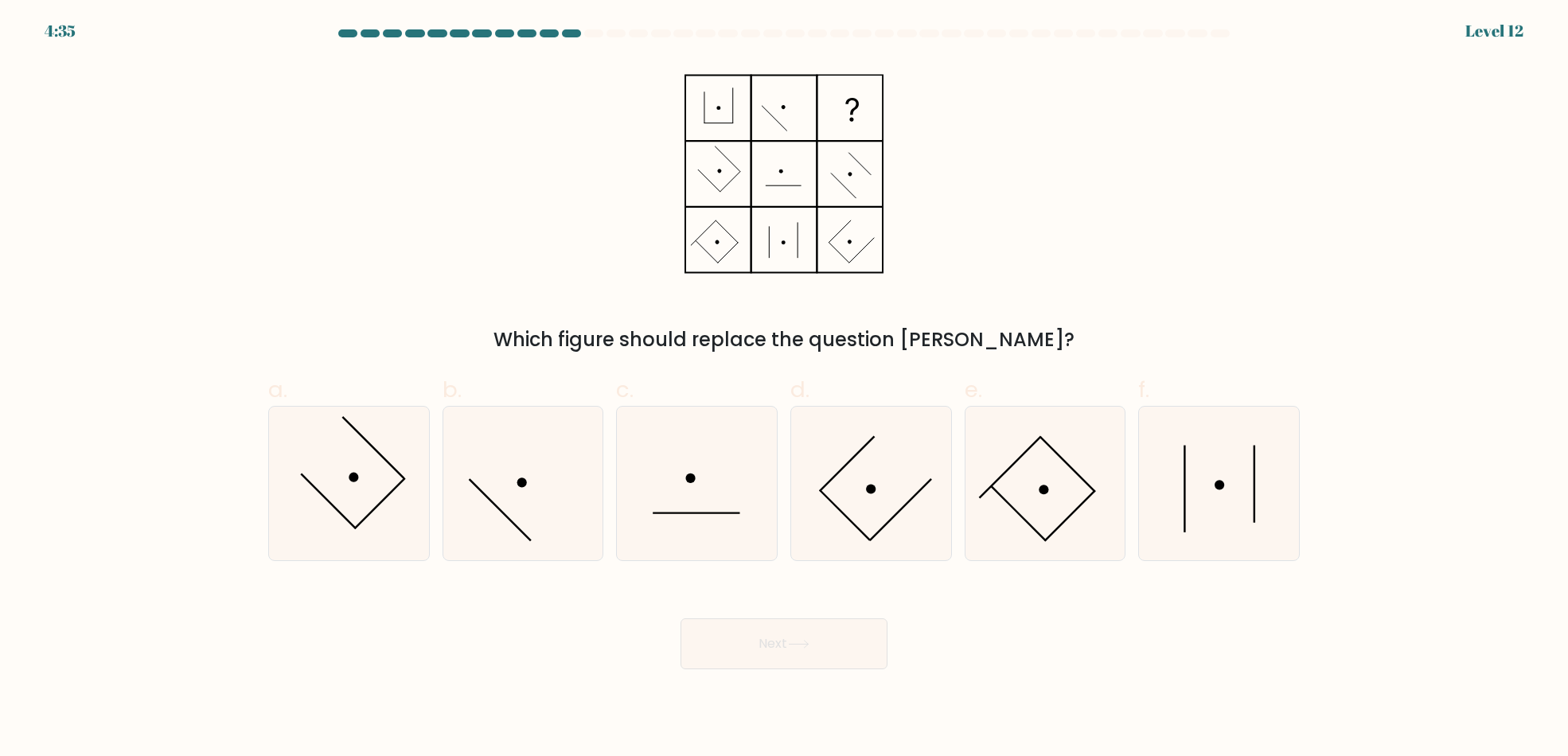
click at [1037, 609] on div "Next" at bounding box center [784, 625] width 1050 height 90
drag, startPoint x: 862, startPoint y: 500, endPoint x: 849, endPoint y: 549, distance: 50.7
click at [862, 499] on icon at bounding box center [870, 483] width 153 height 153
click at [784, 388] on input "d." at bounding box center [784, 384] width 1 height 11
radio input "true"
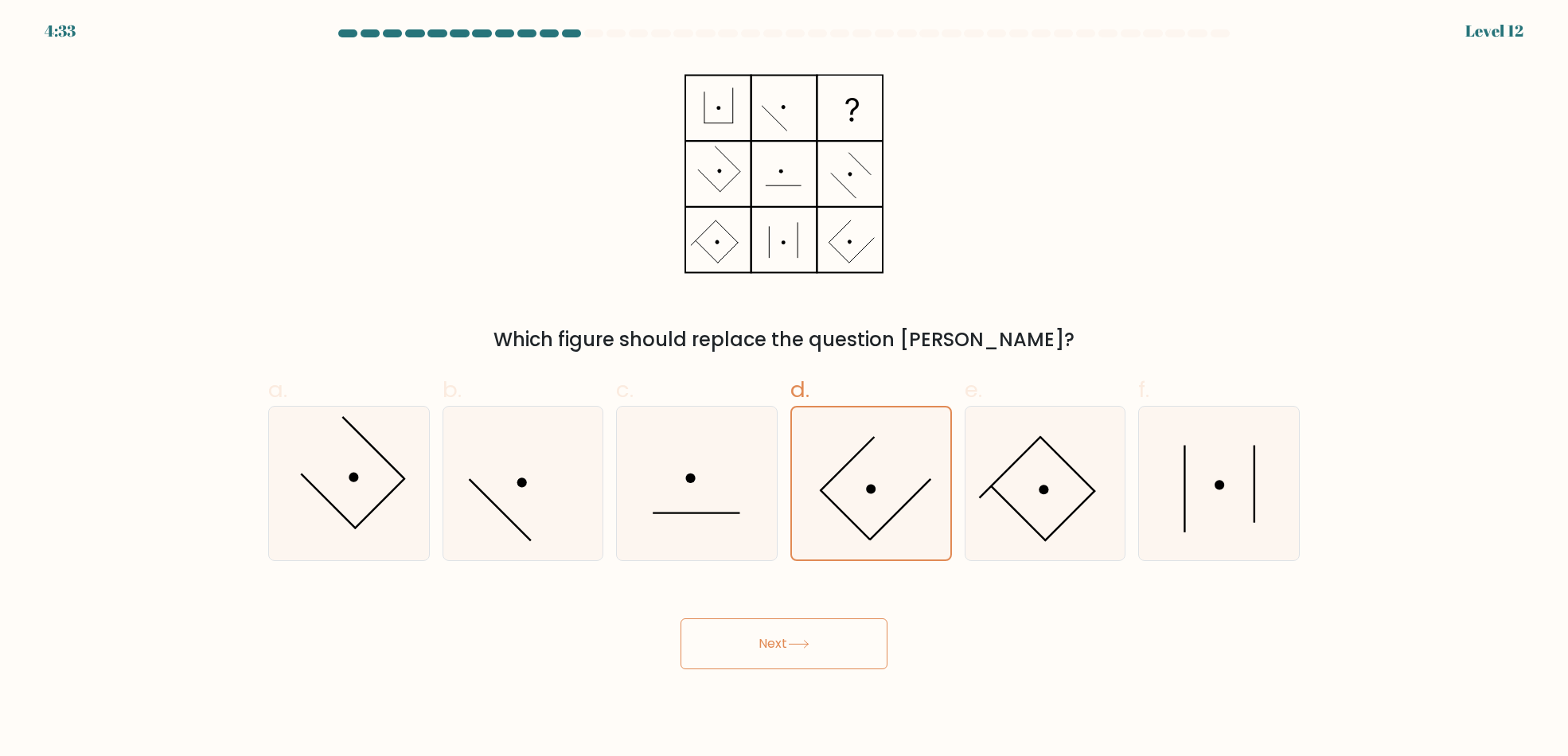
click at [813, 655] on button "Next" at bounding box center [784, 643] width 207 height 51
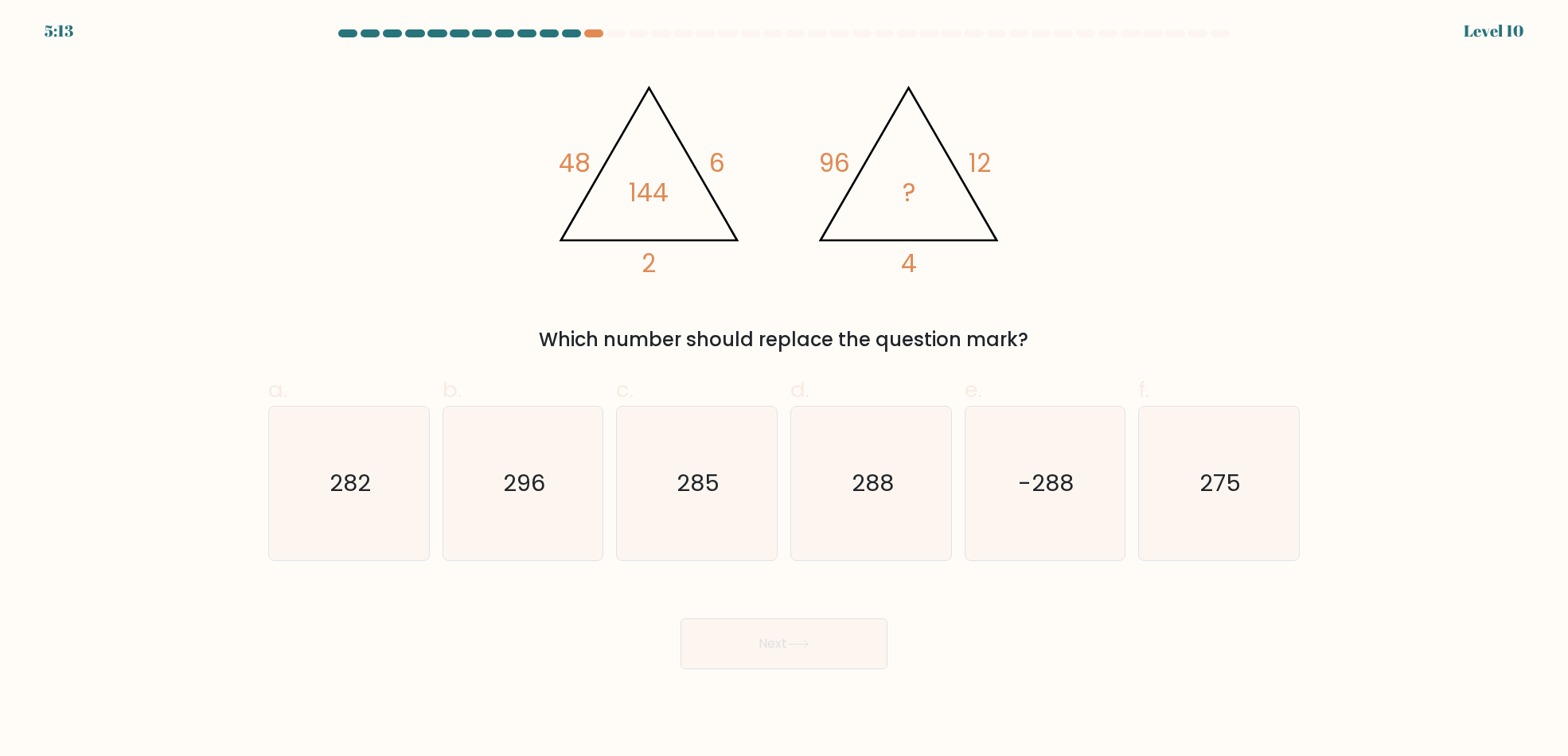
click at [1064, 625] on div "Next" at bounding box center [784, 625] width 1050 height 90
